Goal: Task Accomplishment & Management: Use online tool/utility

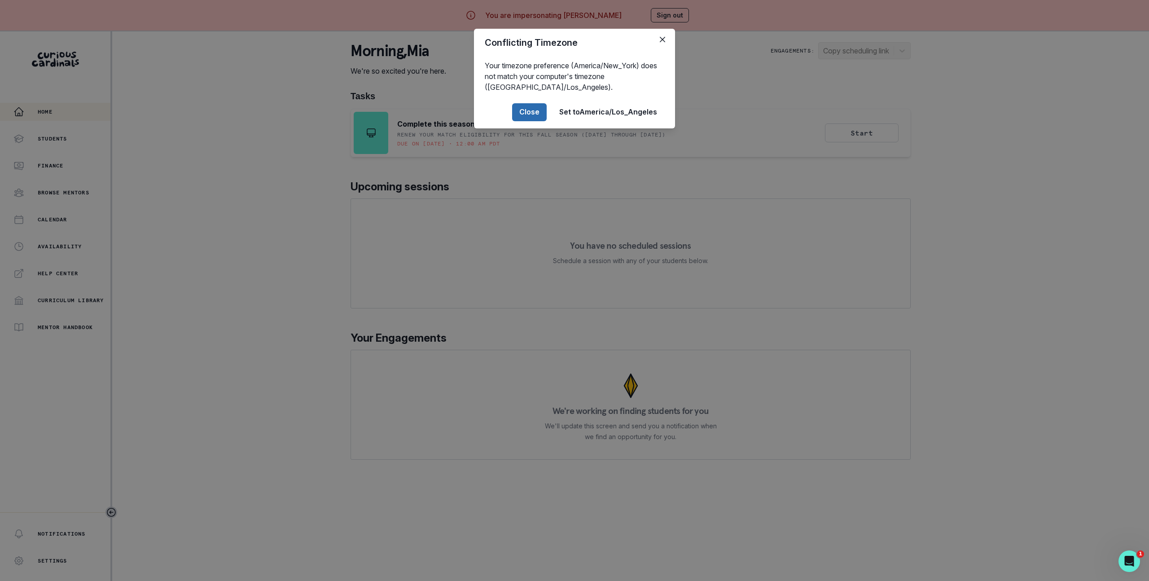
click at [533, 120] on button "Close" at bounding box center [529, 112] width 35 height 18
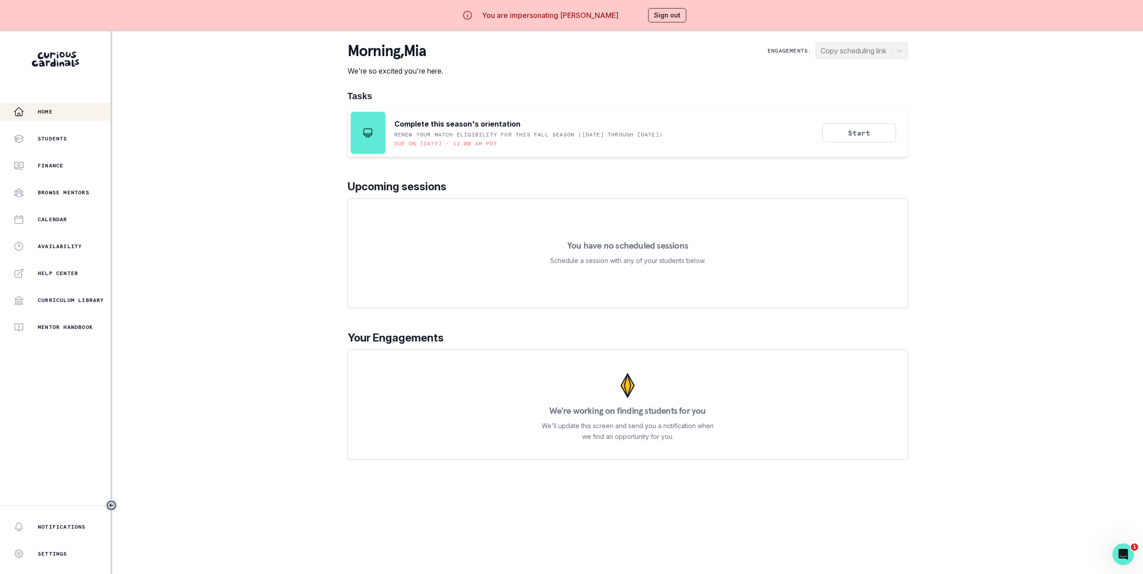
click at [863, 78] on div "morning , [PERSON_NAME] We're so excited you're here. Engagements: Copy schedul…" at bounding box center [627, 251] width 560 height 418
click at [871, 49] on div "Engagements: Copy scheduling link" at bounding box center [837, 50] width 140 height 17
drag, startPoint x: 894, startPoint y: 47, endPoint x: 908, endPoint y: 53, distance: 15.5
click at [894, 47] on div "Engagements: Copy scheduling link" at bounding box center [837, 50] width 140 height 17
click at [986, 74] on div "Home Students Finance Browse Mentors Calendar Availability Help Center Curricul…" at bounding box center [571, 318] width 1143 height 574
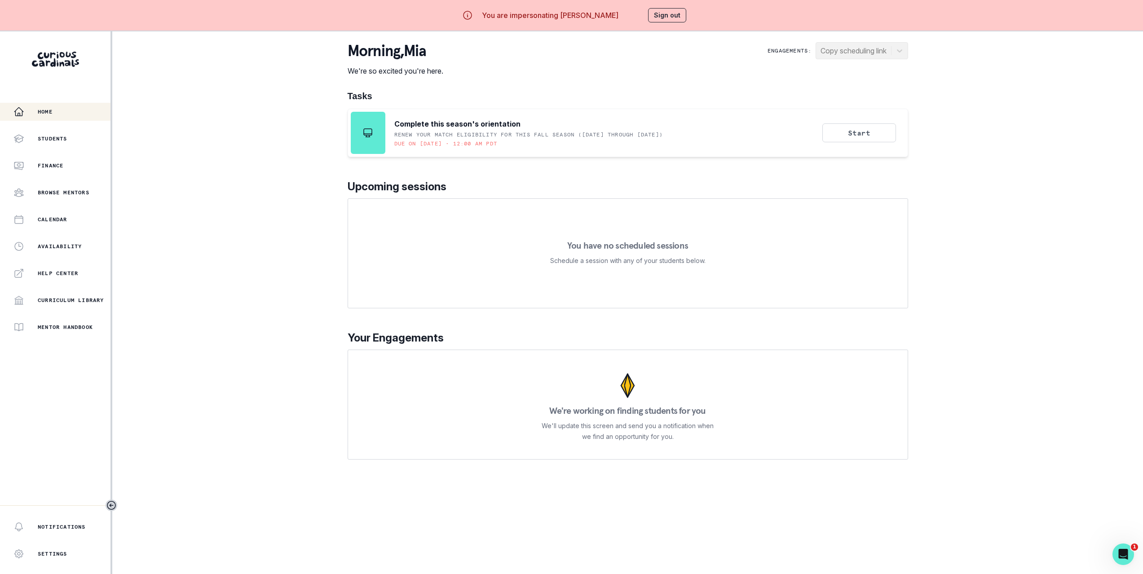
click at [238, 78] on div "Home Students Finance Browse Mentors Calendar Availability Help Center Curricul…" at bounding box center [571, 318] width 1143 height 574
click at [770, 60] on div "morning , [PERSON_NAME] We're so excited you're here. Engagements: Copy schedul…" at bounding box center [627, 59] width 560 height 34
click at [885, 46] on div "Engagements: Copy scheduling link" at bounding box center [837, 50] width 140 height 17
click at [911, 48] on main "morning , [PERSON_NAME] We're so excited you're here. Engagements: Copy schedul…" at bounding box center [627, 318] width 575 height 574
click at [907, 48] on div "Engagements: Copy scheduling link" at bounding box center [837, 50] width 140 height 17
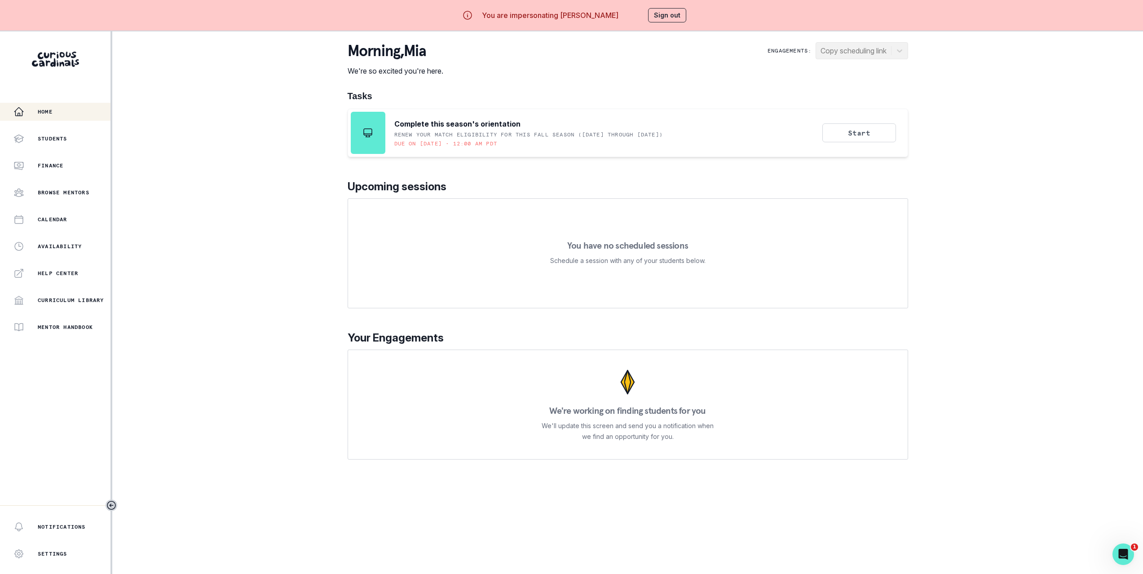
click at [896, 50] on div "Engagements: Copy scheduling link" at bounding box center [837, 50] width 140 height 17
click at [900, 50] on div "Engagements: Copy scheduling link" at bounding box center [837, 50] width 140 height 17
click at [436, 70] on p "We're so excited you're here." at bounding box center [395, 71] width 96 height 11
